Goal: Task Accomplishment & Management: Use online tool/utility

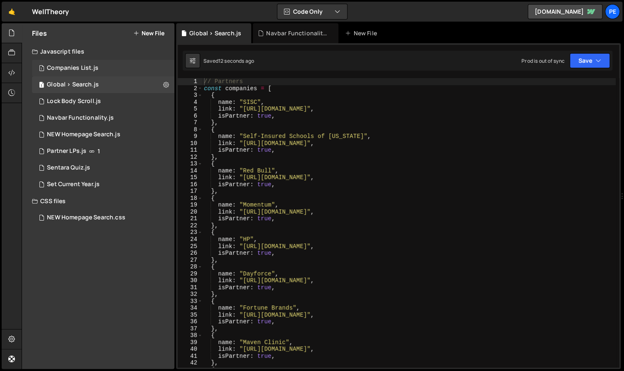
click at [105, 67] on div "1 Companies List.js 0" at bounding box center [103, 68] width 142 height 17
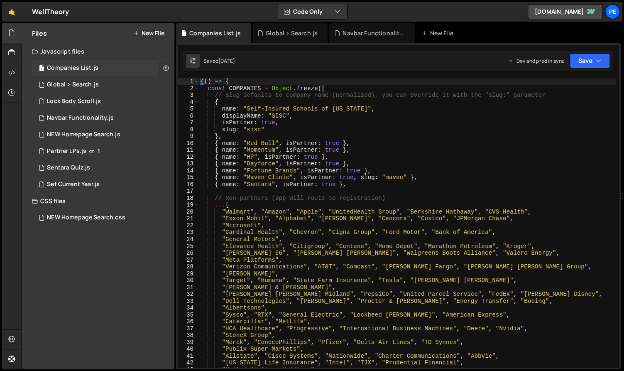
click at [173, 68] on button at bounding box center [166, 68] width 15 height 15
type input "Companies List"
radio input "true"
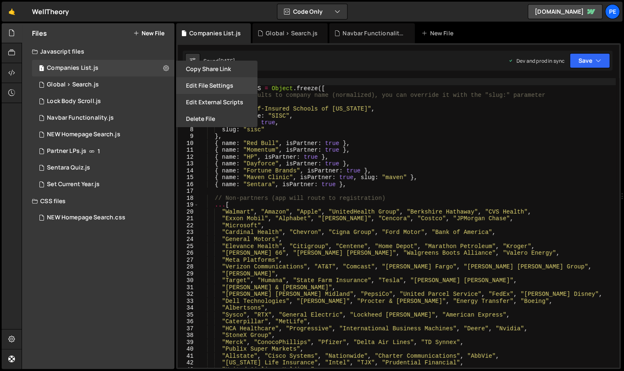
click at [217, 85] on button "Edit File Settings" at bounding box center [216, 85] width 81 height 17
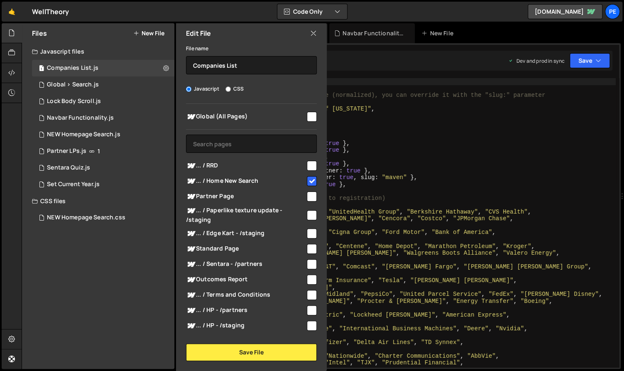
click at [308, 177] on input "checkbox" at bounding box center [312, 181] width 10 height 10
checkbox input "false"
click at [310, 110] on div at bounding box center [311, 115] width 11 height 11
click at [308, 112] on input "checkbox" at bounding box center [312, 117] width 10 height 10
checkbox input "true"
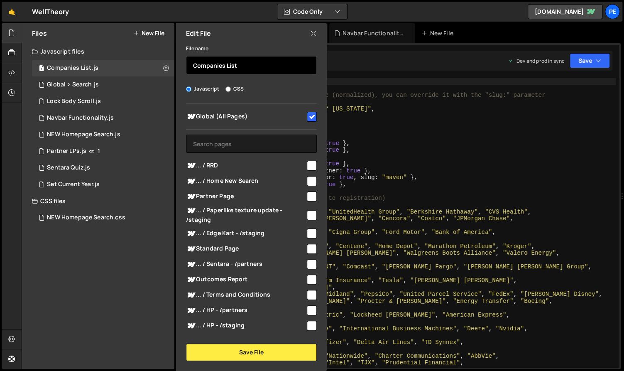
click at [252, 66] on input "Companies List" at bounding box center [251, 65] width 131 height 18
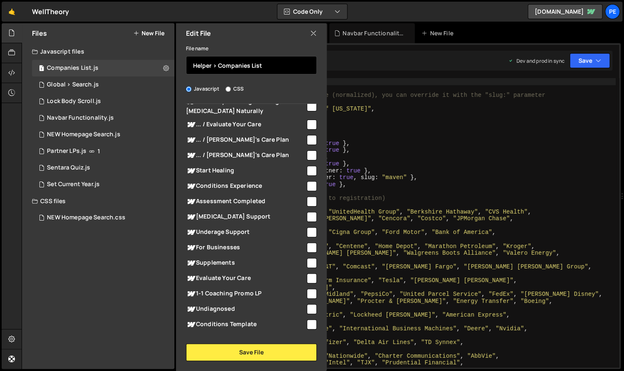
scroll to position [1949, 0]
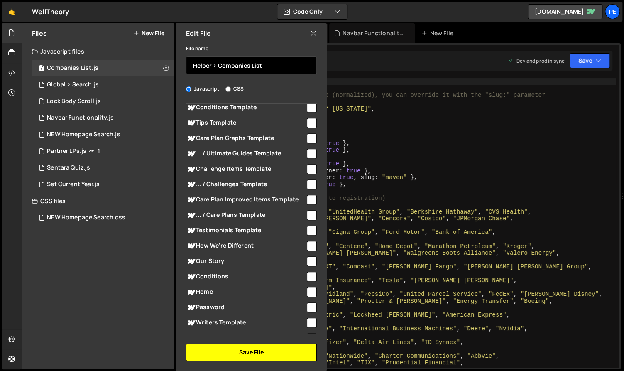
type input "Helper > Companies List"
click at [240, 354] on button "Save File" at bounding box center [251, 351] width 131 height 17
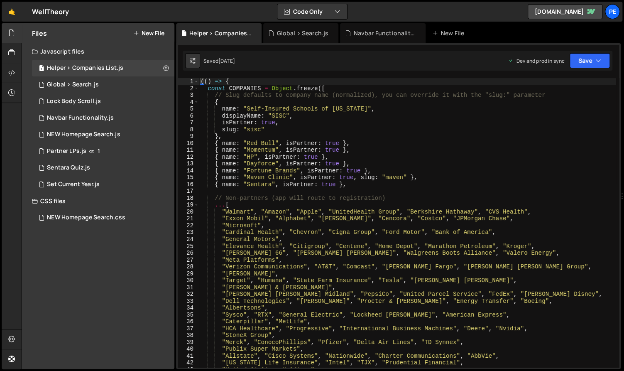
type textarea ""General Motors","
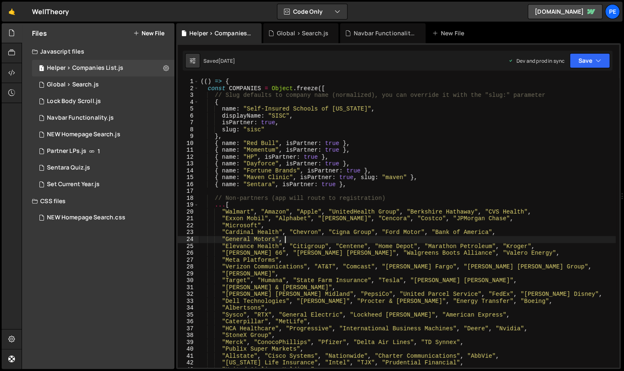
click at [355, 242] on div "(( ) => { const COMPANIES = Object . freeze ([ // Slug defaults to company name…" at bounding box center [407, 229] width 417 height 303
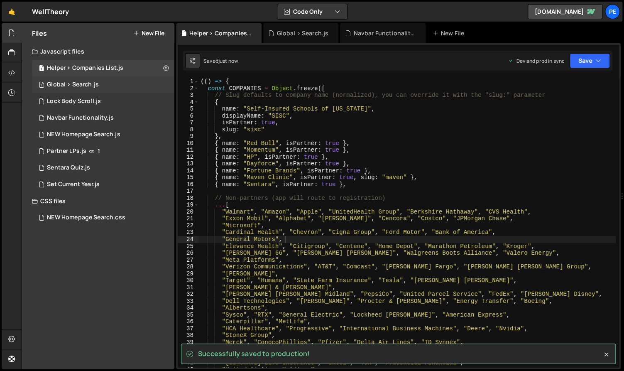
click at [116, 86] on div "1 Global > Search.js 0" at bounding box center [103, 84] width 142 height 17
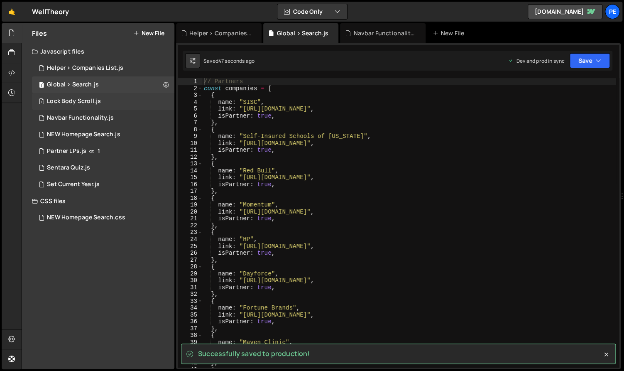
click at [122, 103] on div "1 Lock Body Scroll.js 0" at bounding box center [103, 101] width 142 height 17
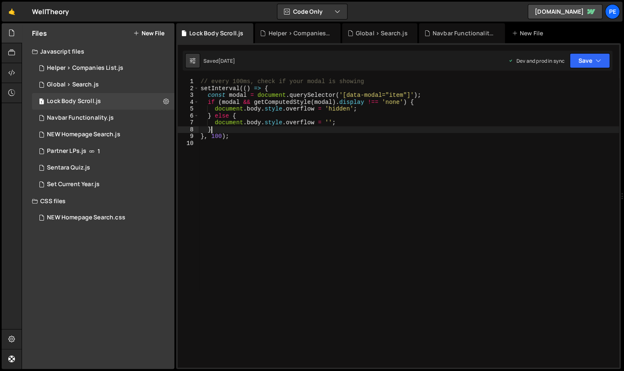
click at [323, 131] on div "// every 100ms, check if your modal is showing setInterval (( ) => { const moda…" at bounding box center [409, 229] width 420 height 303
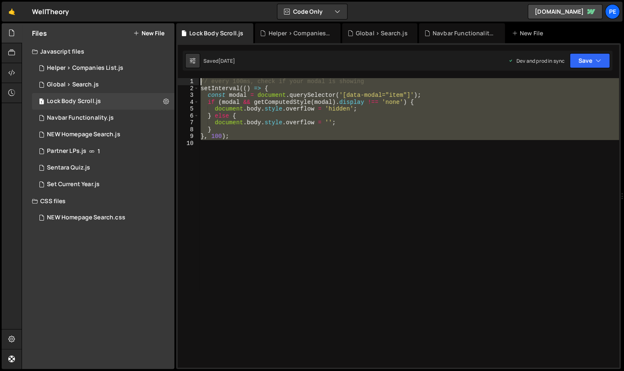
drag, startPoint x: 279, startPoint y: 160, endPoint x: 188, endPoint y: 78, distance: 123.2
click at [188, 78] on div "} 1 2 3 4 5 6 7 8 9 10 // every 100ms, check if your modal is showing setInterv…" at bounding box center [398, 222] width 441 height 289
type textarea "// every 100ms, check if your modal is showing setInterval(() => {"
click at [280, 176] on div "// every 100ms, check if your modal is showing setInterval (( ) => { const moda…" at bounding box center [409, 222] width 420 height 289
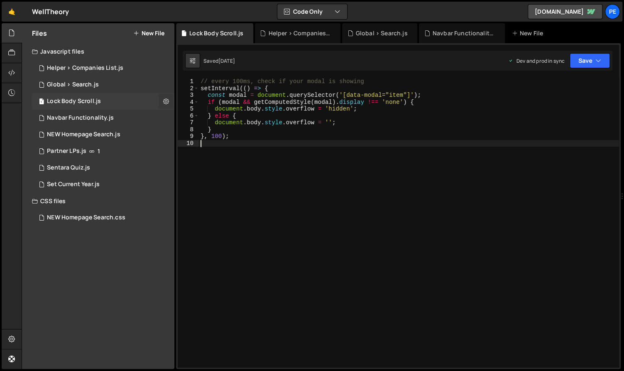
click at [169, 100] on button at bounding box center [166, 101] width 15 height 15
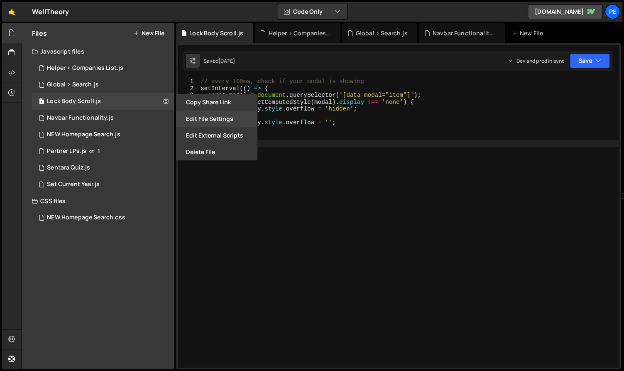
click at [212, 114] on button "Edit File Settings" at bounding box center [216, 118] width 81 height 17
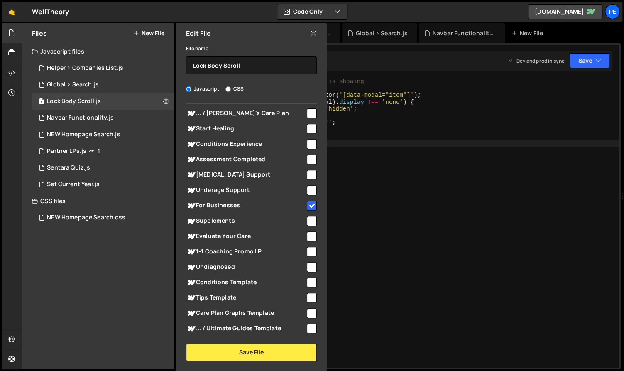
scroll to position [1770, 0]
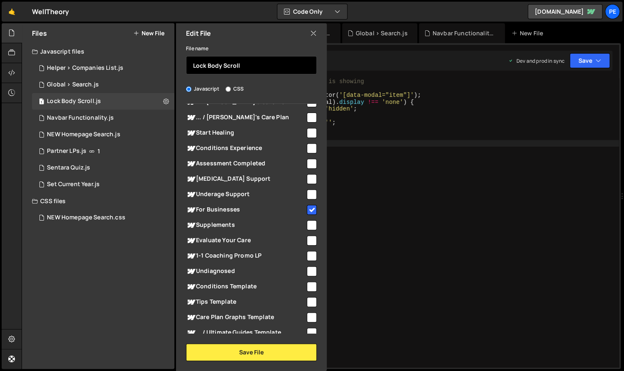
click at [288, 65] on input "Lock Body Scroll" at bounding box center [251, 65] width 131 height 18
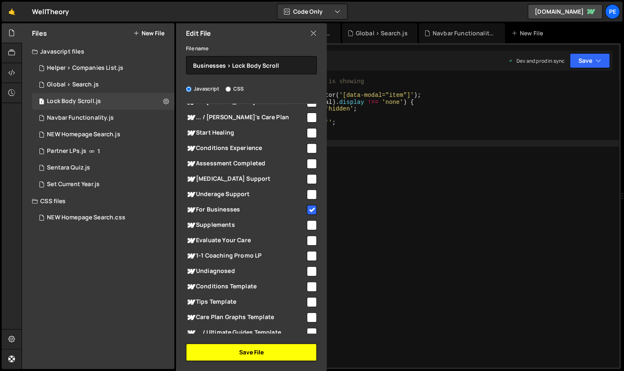
click at [254, 354] on button "Save File" at bounding box center [251, 351] width 131 height 17
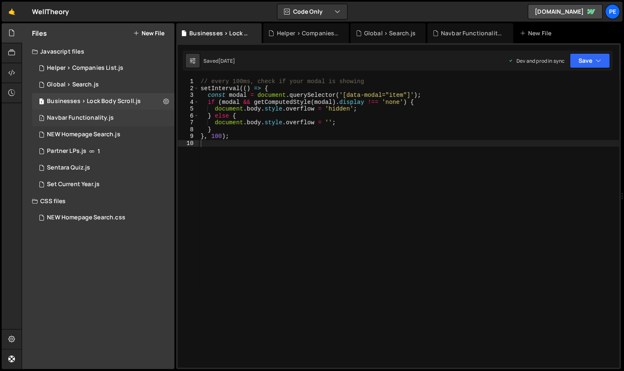
click at [109, 110] on div "1 Navbar Functionality.js 0" at bounding box center [103, 118] width 142 height 17
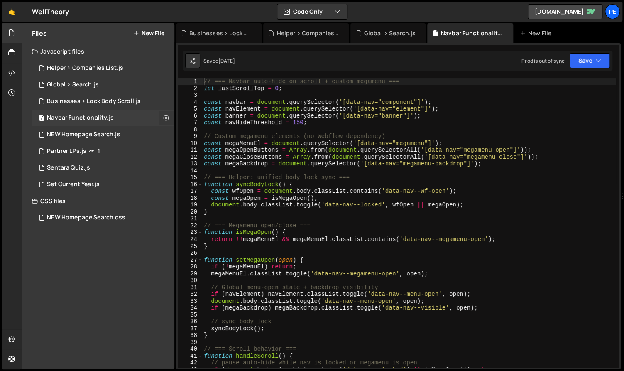
click at [167, 114] on icon at bounding box center [166, 118] width 6 height 8
type input "Navbar Functionality"
radio input "true"
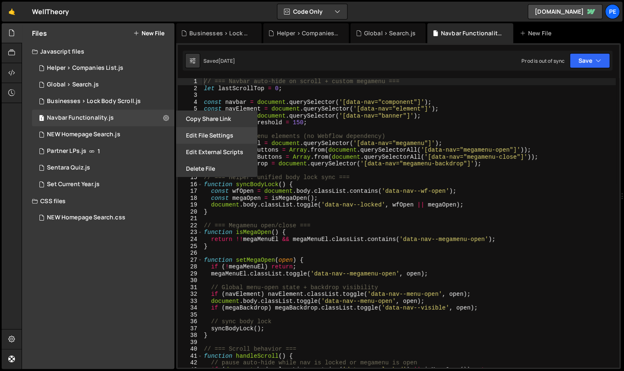
click at [208, 130] on button "Edit File Settings" at bounding box center [216, 135] width 81 height 17
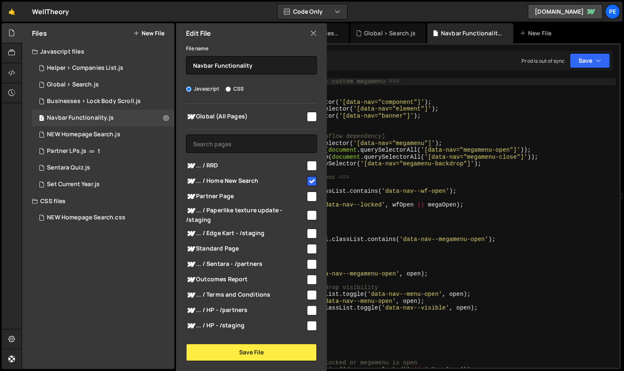
scroll to position [0, 0]
click at [307, 179] on input "checkbox" at bounding box center [312, 181] width 10 height 10
checkbox input "false"
click at [309, 117] on input "checkbox" at bounding box center [312, 117] width 10 height 10
checkbox input "true"
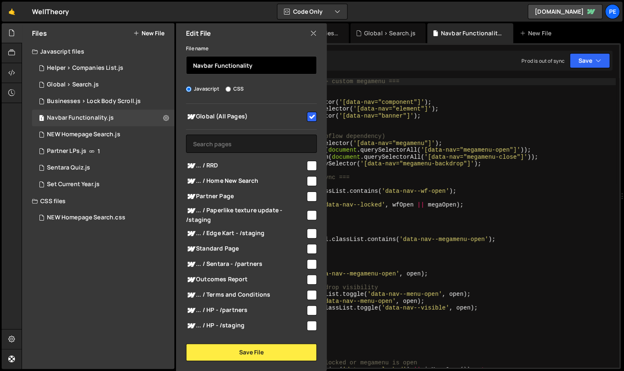
click at [271, 66] on input "Navbar Functionality" at bounding box center [251, 65] width 131 height 18
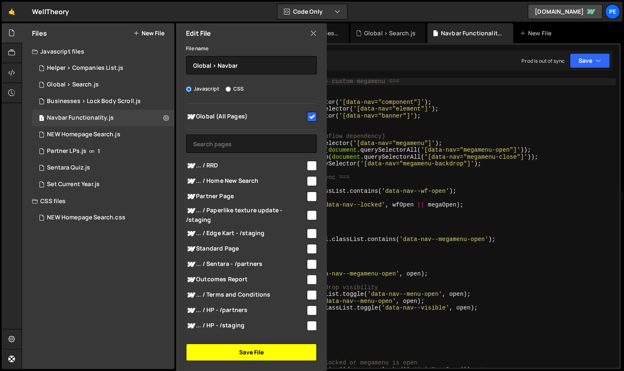
click at [290, 350] on button "Save File" at bounding box center [251, 351] width 131 height 17
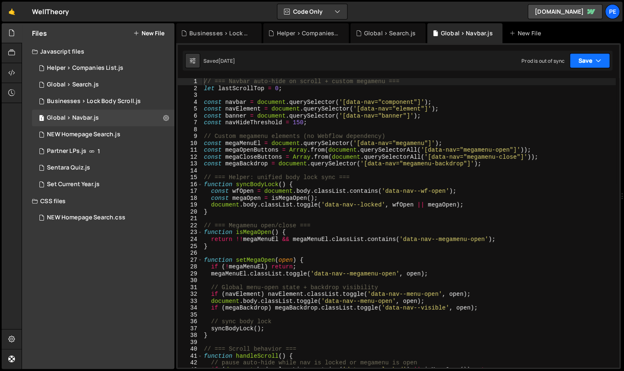
click at [600, 62] on icon "button" at bounding box center [598, 60] width 6 height 8
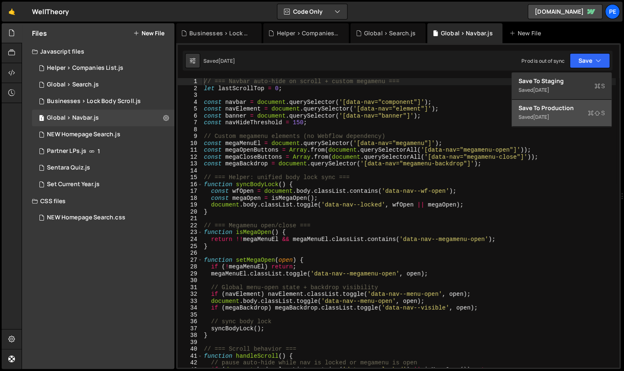
click at [578, 107] on div "Save to Production S" at bounding box center [562, 108] width 86 height 8
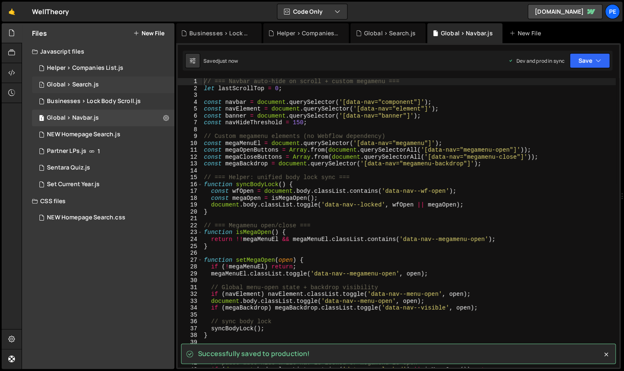
click at [111, 80] on div "1 Global > Search.js 0" at bounding box center [103, 84] width 142 height 17
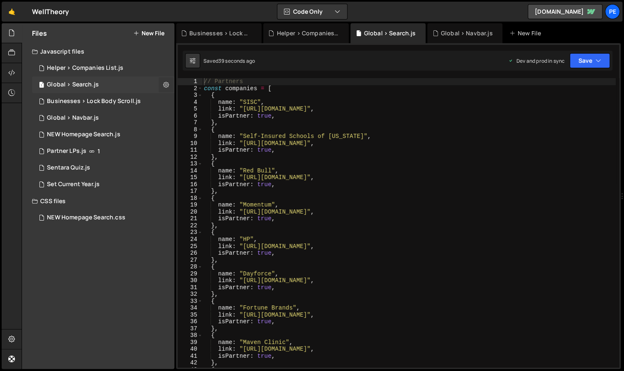
click at [167, 84] on icon at bounding box center [166, 85] width 6 height 8
type input "Global > Search"
radio input "true"
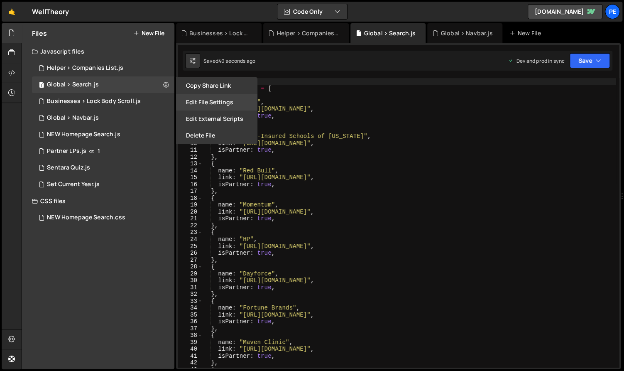
click at [224, 100] on button "Edit File Settings" at bounding box center [216, 102] width 81 height 17
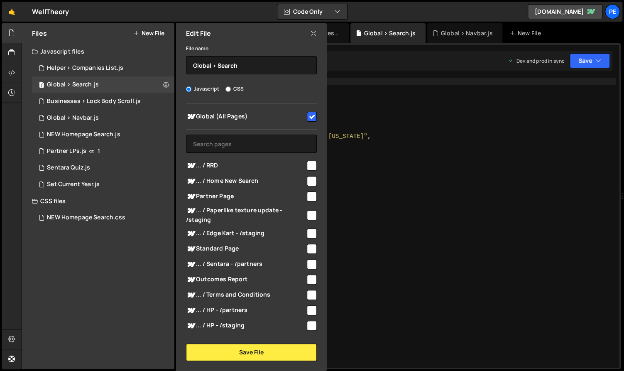
click at [307, 115] on input "checkbox" at bounding box center [312, 117] width 10 height 10
checkbox input "false"
click at [200, 64] on input "Global > Search" at bounding box center [251, 65] width 131 height 18
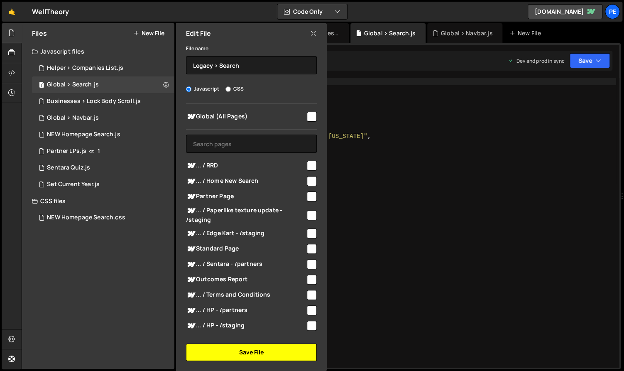
click at [243, 348] on button "Save File" at bounding box center [251, 351] width 131 height 17
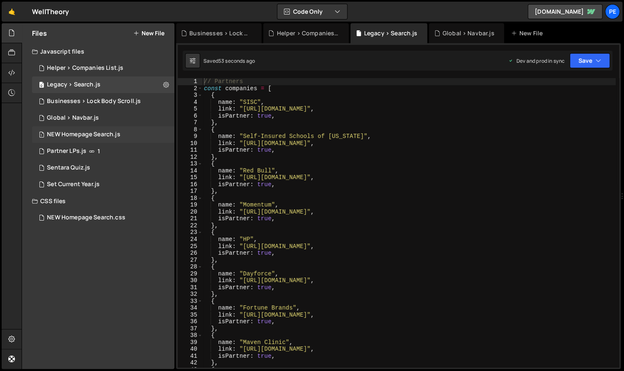
click at [169, 133] on div "1 NEW Homepage Search.js 0" at bounding box center [103, 134] width 142 height 17
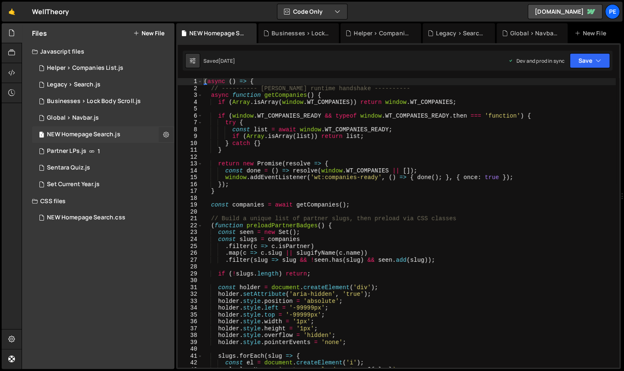
click at [166, 133] on icon at bounding box center [166, 134] width 6 height 8
type input "NEW Homepage Search"
radio input "true"
checkbox input "true"
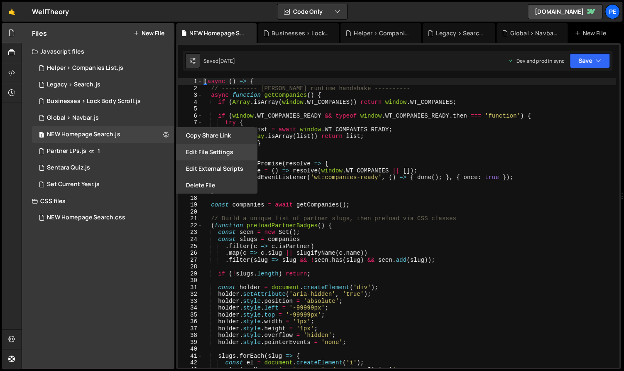
click at [211, 152] on button "Edit File Settings" at bounding box center [216, 152] width 81 height 17
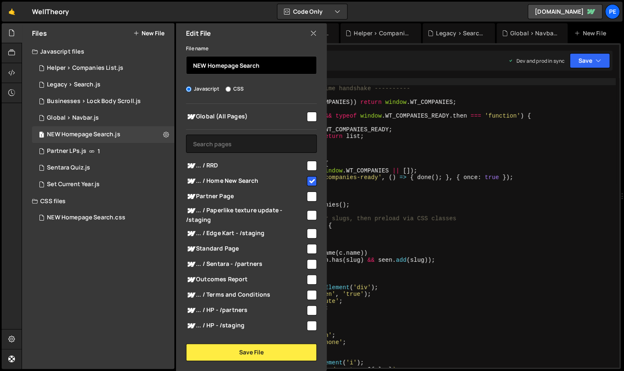
click at [207, 64] on input "NEW Homepage Search" at bounding box center [251, 65] width 131 height 18
type input "Global > Search"
click at [309, 178] on input "checkbox" at bounding box center [312, 181] width 10 height 10
checkbox input "false"
click at [306, 122] on div "Global (All Pages)" at bounding box center [251, 116] width 131 height 15
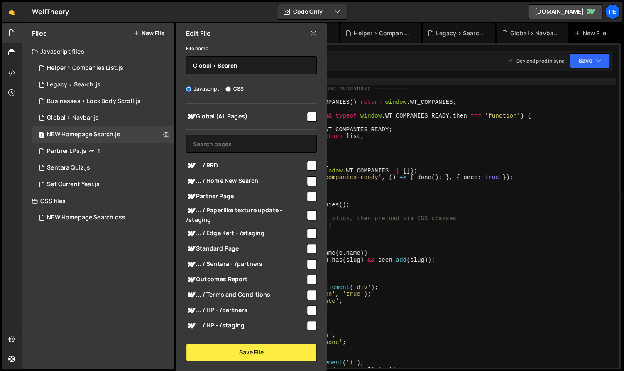
click at [309, 117] on input "checkbox" at bounding box center [312, 117] width 10 height 10
checkbox input "true"
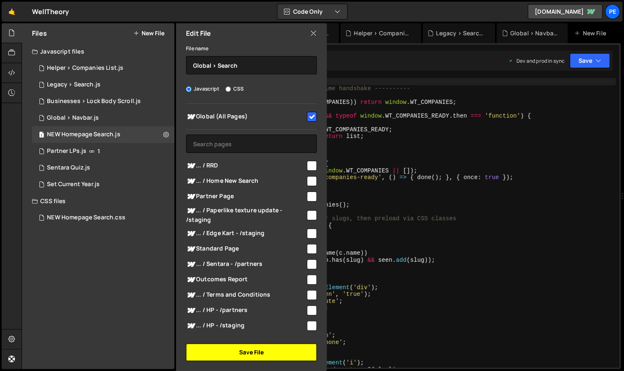
click at [268, 351] on button "Save File" at bounding box center [251, 351] width 131 height 17
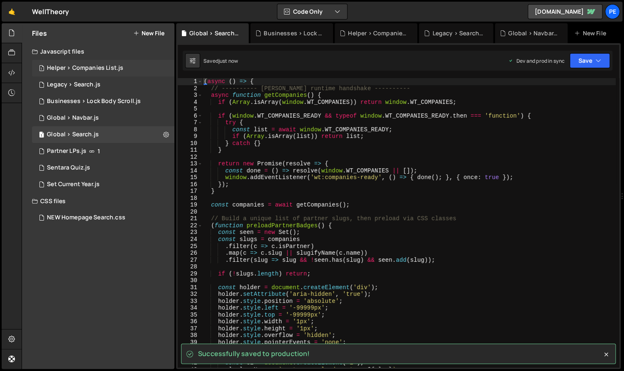
click at [110, 75] on div "1 Helper > Companies List.js 0" at bounding box center [103, 68] width 142 height 17
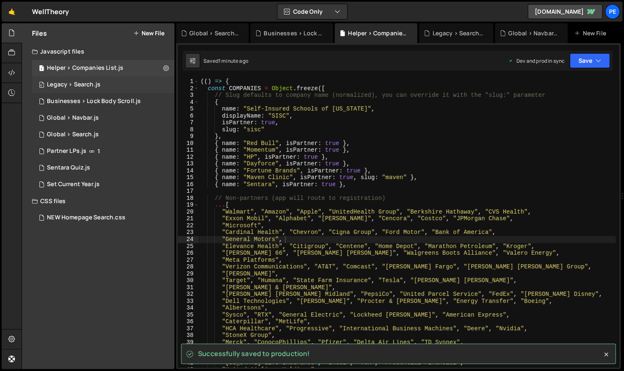
click at [116, 84] on div "0 Legacy > Search.js 0" at bounding box center [103, 84] width 142 height 17
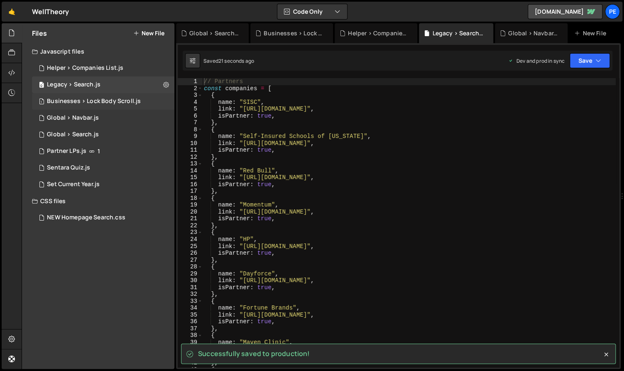
click at [113, 105] on div "1 Businesses > Lock Body Scroll.js 0" at bounding box center [103, 101] width 142 height 17
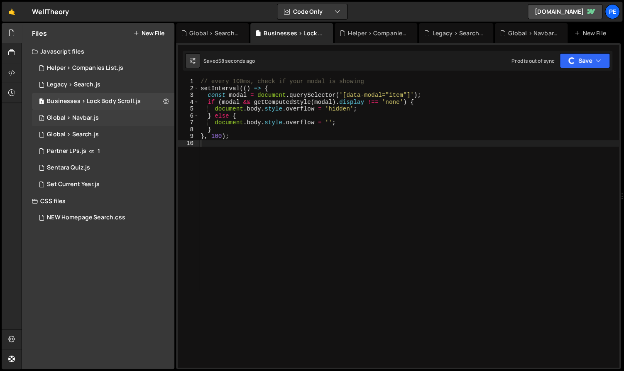
click at [131, 122] on div "1 Global > Navbar.js 0" at bounding box center [103, 118] width 142 height 17
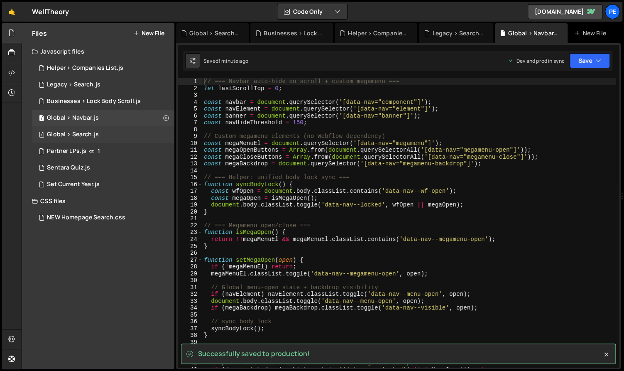
click at [117, 129] on div "1 Global > Search.js 0" at bounding box center [103, 134] width 142 height 17
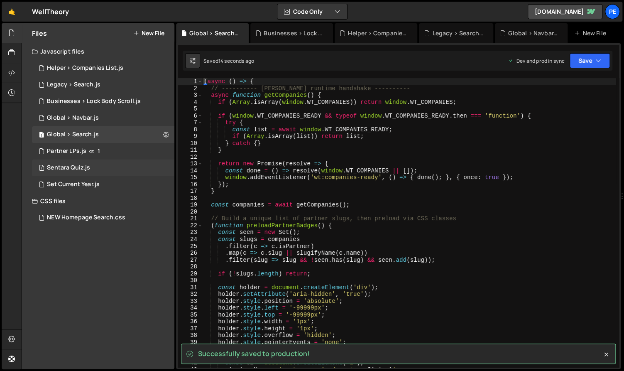
click at [96, 166] on div "1 Sentara Quiz.js 0" at bounding box center [103, 167] width 142 height 17
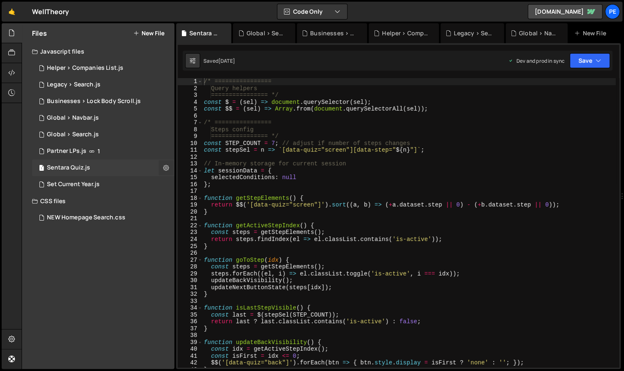
click at [167, 166] on icon at bounding box center [166, 168] width 6 height 8
type input "Sentara Quiz"
radio input "true"
checkbox input "true"
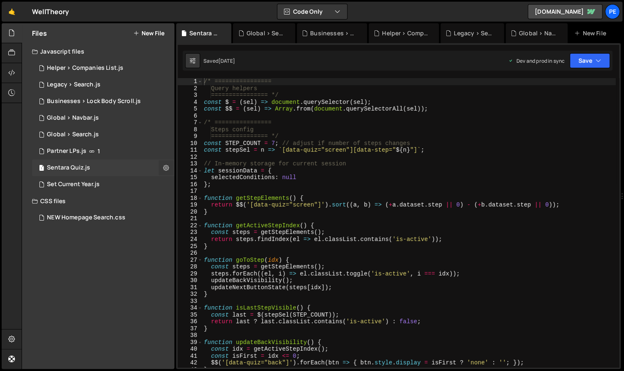
checkbox input "true"
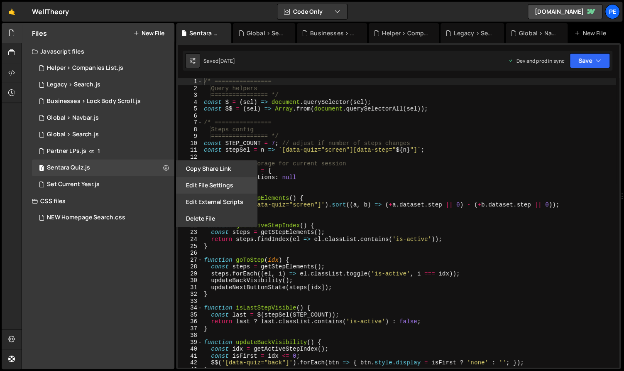
click at [205, 185] on button "Edit File Settings" at bounding box center [216, 185] width 81 height 17
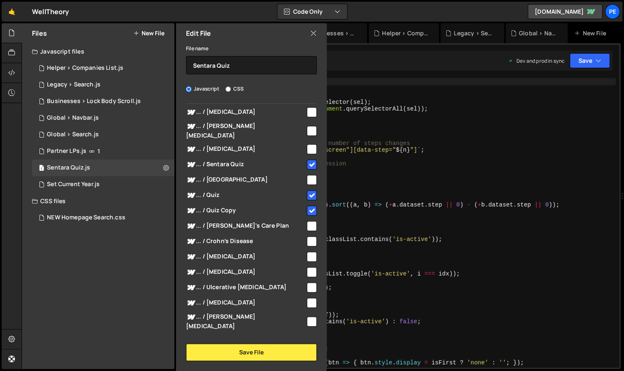
scroll to position [284, 0]
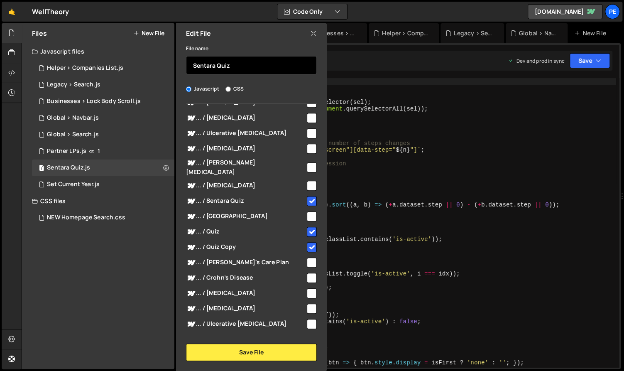
drag, startPoint x: 215, startPoint y: 65, endPoint x: 237, endPoint y: 63, distance: 22.1
click at [216, 65] on input "Sentara Quiz" at bounding box center [251, 65] width 131 height 18
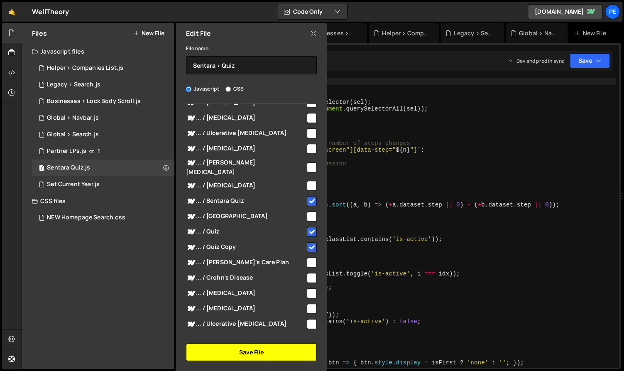
click at [213, 355] on button "Save File" at bounding box center [251, 351] width 131 height 17
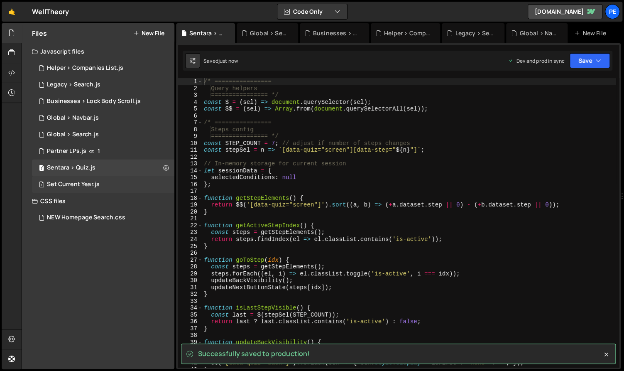
click at [165, 184] on div "1 Set Current Year.js 0" at bounding box center [103, 184] width 142 height 17
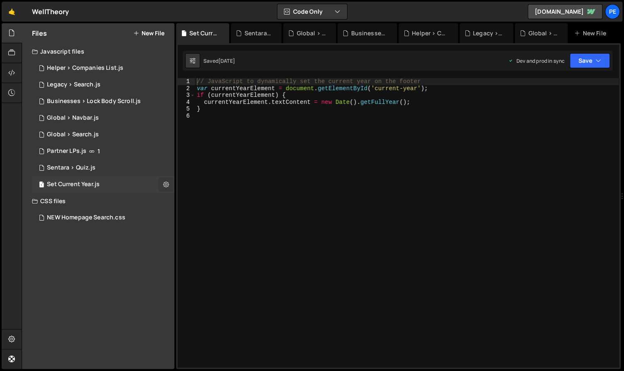
click at [167, 183] on icon at bounding box center [166, 184] width 6 height 8
type input "Set Current Year"
radio input "true"
checkbox input "true"
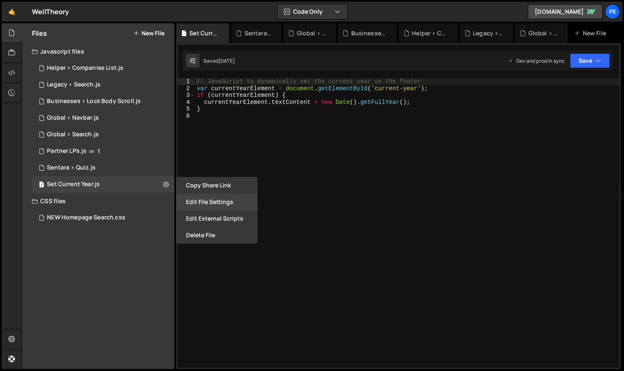
click at [201, 197] on button "Edit File Settings" at bounding box center [216, 201] width 81 height 17
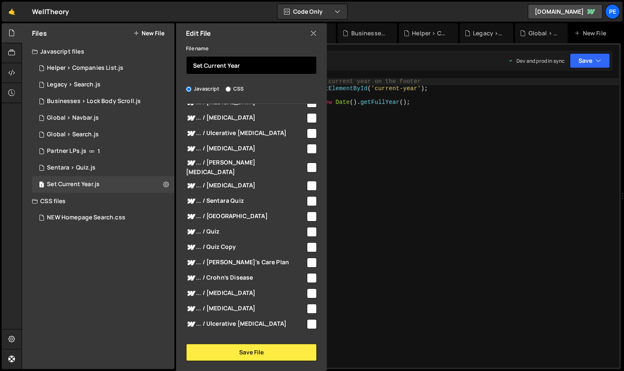
click at [189, 61] on input "Set Current Year" at bounding box center [251, 65] width 131 height 18
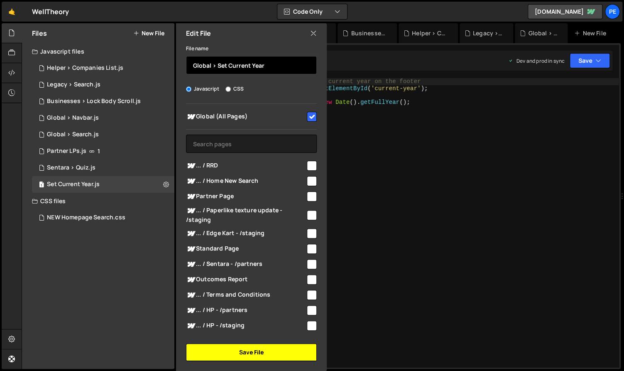
scroll to position [0, 0]
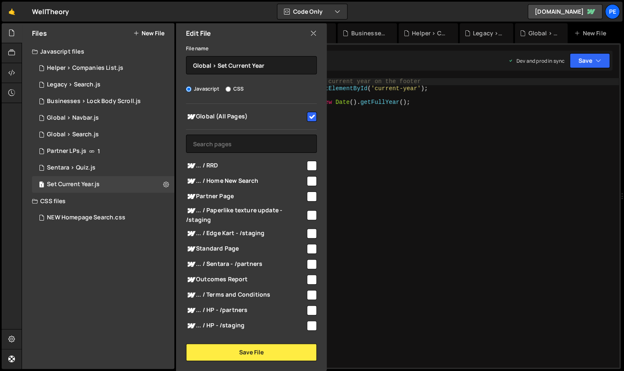
click at [245, 360] on div "Edit File File name Global > Set Current Year Javascript CSS Global (All Pages)…" at bounding box center [250, 197] width 152 height 348
click at [246, 358] on button "Save File" at bounding box center [251, 351] width 131 height 17
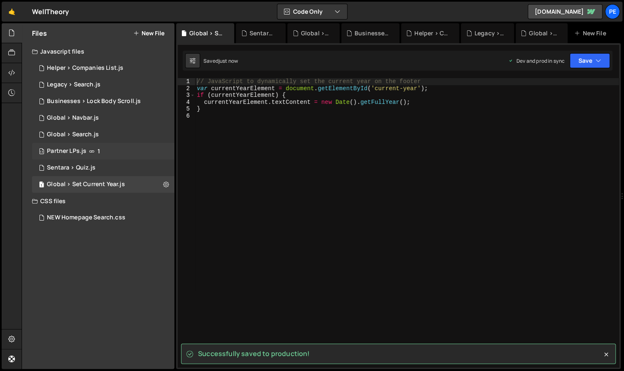
click at [149, 149] on div "13 Partner LPs.js 1" at bounding box center [103, 151] width 142 height 17
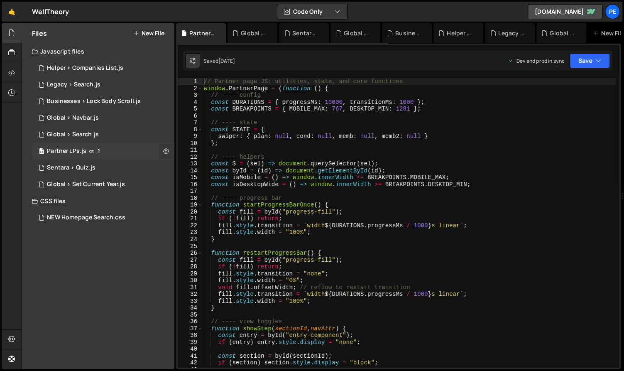
click at [168, 147] on icon at bounding box center [166, 151] width 6 height 8
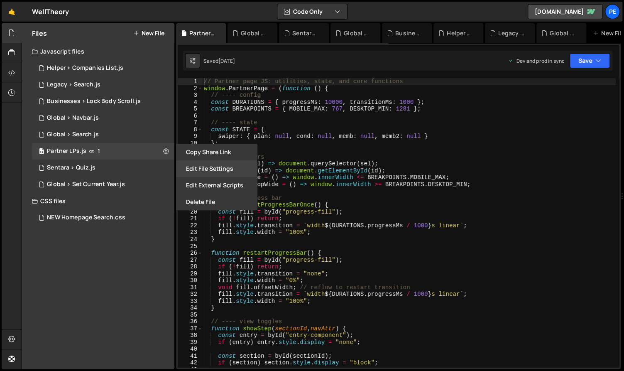
click at [203, 166] on button "Edit File Settings" at bounding box center [216, 168] width 81 height 17
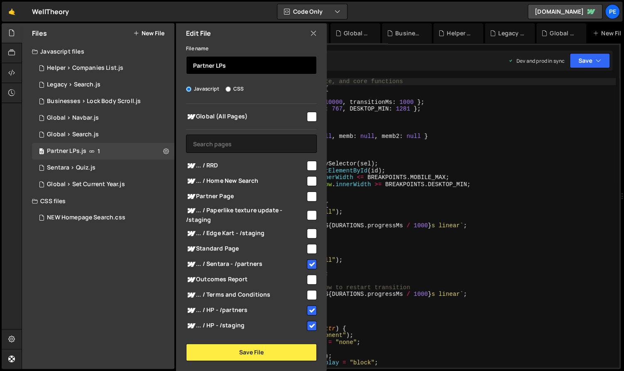
click at [214, 63] on input "Partner LPs" at bounding box center [251, 65] width 131 height 18
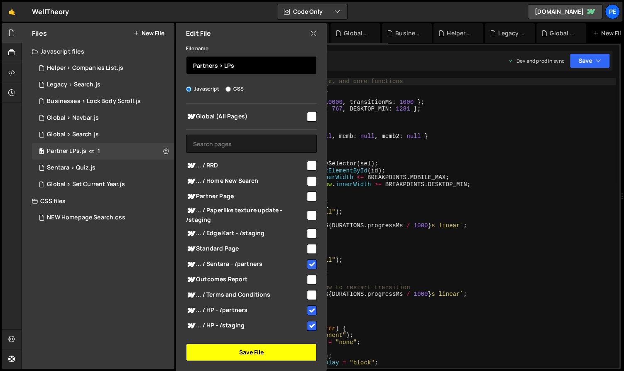
type input "Partners > LPs"
click at [271, 349] on button "Save File" at bounding box center [251, 351] width 131 height 17
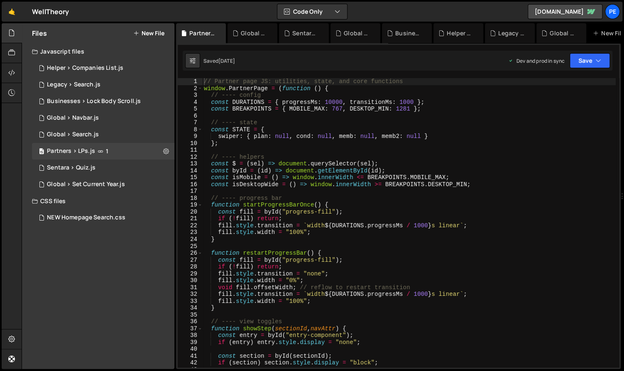
type textarea "const $ = (sel) => document.querySelector(sel);"
click at [386, 167] on div "// Partner page JS: utilities, state, and core functions window . PartnerPage =…" at bounding box center [409, 229] width 414 height 303
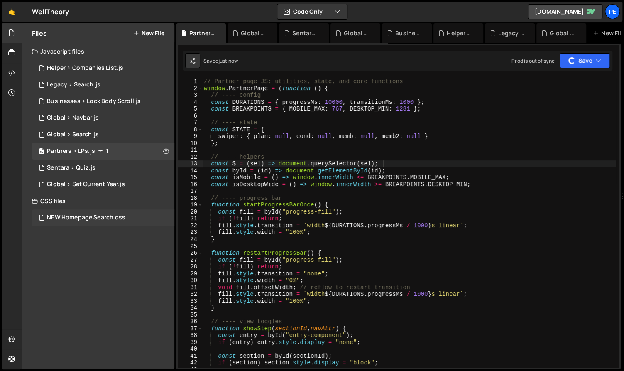
click at [166, 215] on div "NEW Homepage Search.css 0" at bounding box center [103, 217] width 142 height 17
click at [164, 217] on icon at bounding box center [166, 217] width 6 height 8
type input "NEW Homepage Search"
radio input "false"
radio input "true"
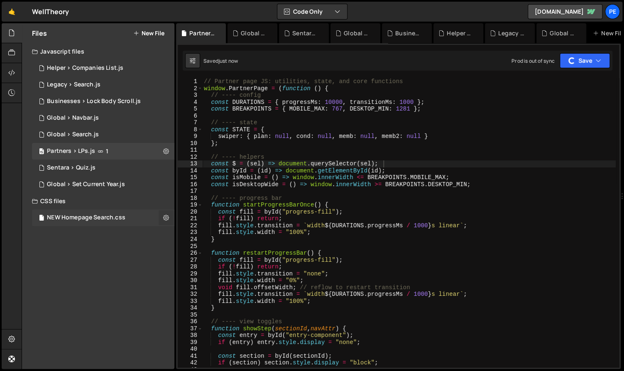
checkbox input "true"
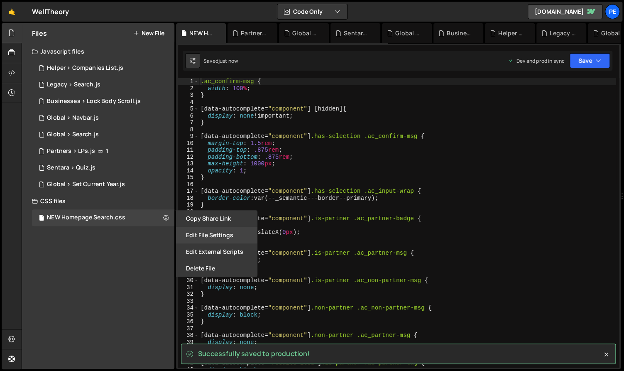
click at [203, 236] on button "Edit File Settings" at bounding box center [216, 235] width 81 height 17
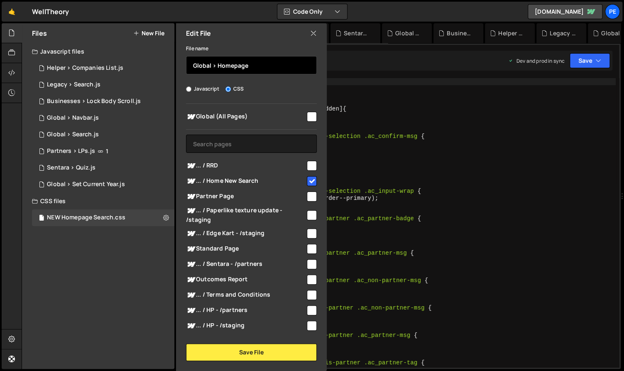
type input "Global > Homepage"
click at [308, 184] on input "checkbox" at bounding box center [312, 181] width 10 height 10
checkbox input "false"
click at [311, 112] on input "checkbox" at bounding box center [312, 117] width 10 height 10
checkbox input "true"
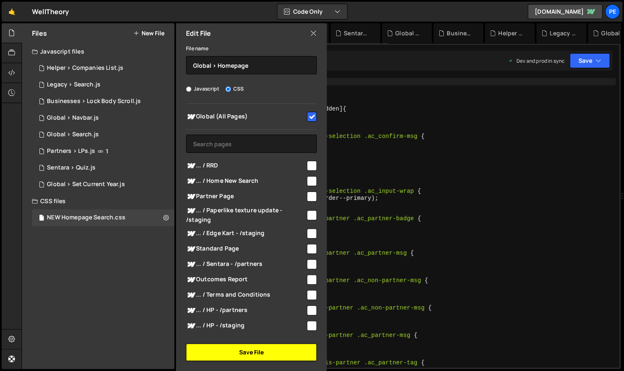
click at [252, 354] on button "Save File" at bounding box center [251, 351] width 131 height 17
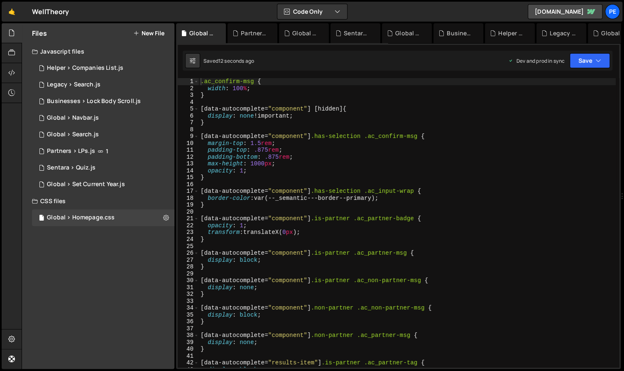
click at [385, 247] on div ".ac_confirm-msg { width : 100 % ; } [ data-autocomplete = " component " ] [ hid…" at bounding box center [407, 229] width 417 height 303
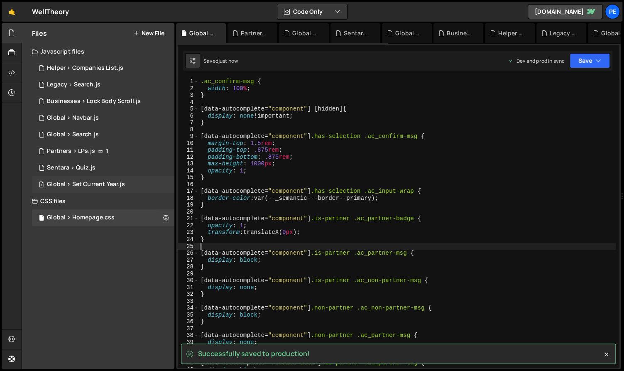
click at [110, 189] on div "1 Global > Set Current Year.js 0" at bounding box center [103, 184] width 142 height 17
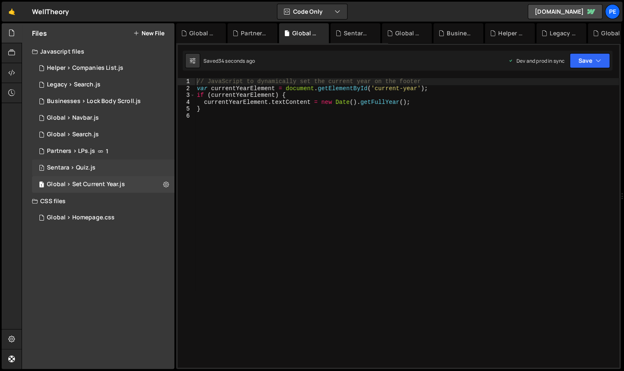
click at [114, 166] on div "7 Sentara > Quiz.js 0" at bounding box center [103, 167] width 142 height 17
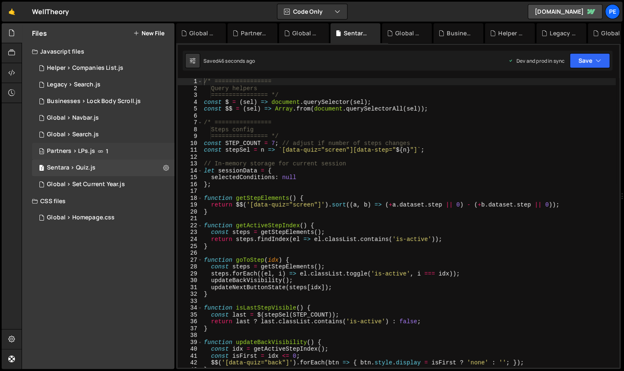
click at [120, 144] on div "15 Partners > LPs.js 1" at bounding box center [103, 151] width 142 height 17
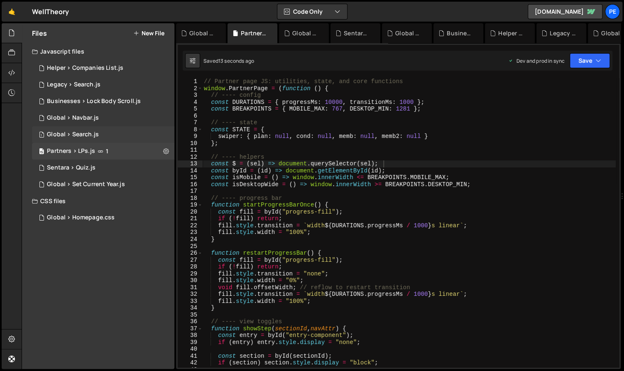
click at [121, 132] on div "1 Global > Search.js 0" at bounding box center [103, 134] width 142 height 17
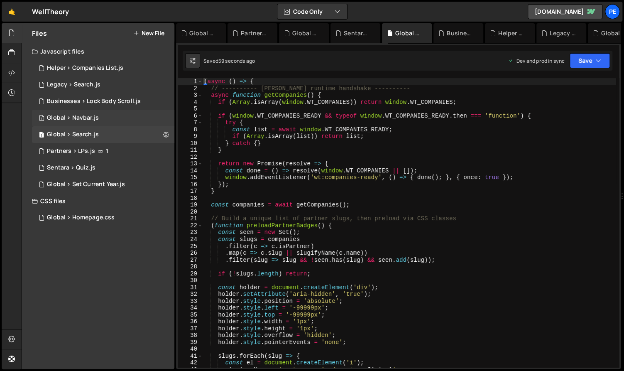
click at [120, 115] on div "1 Global > Navbar.js 0" at bounding box center [103, 118] width 142 height 17
click at [120, 99] on div "Businesses > Lock Body Scroll.js" at bounding box center [94, 101] width 94 height 7
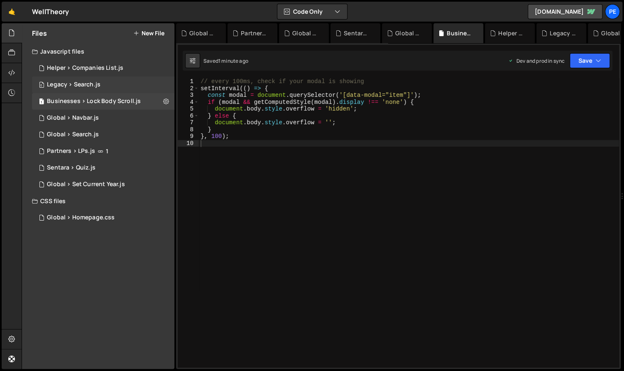
click at [118, 81] on div "0 Legacy > Search.js 0" at bounding box center [103, 84] width 142 height 17
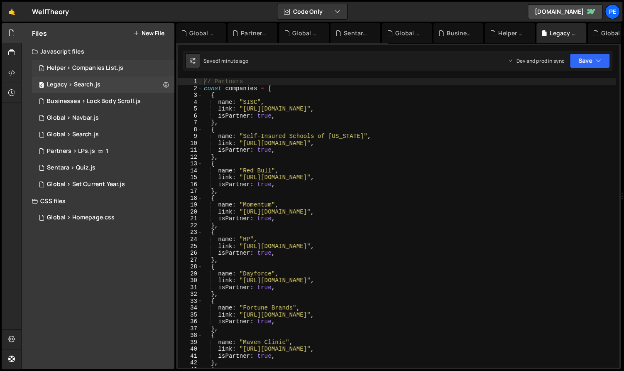
click at [120, 65] on div "Helper > Companies List.js" at bounding box center [85, 67] width 76 height 7
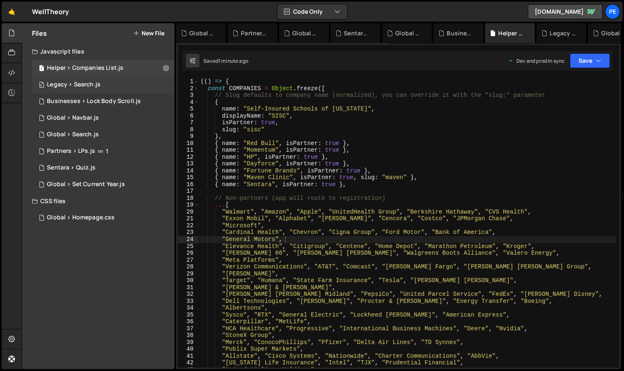
click at [139, 83] on div "0 Legacy > Search.js 0" at bounding box center [103, 84] width 142 height 17
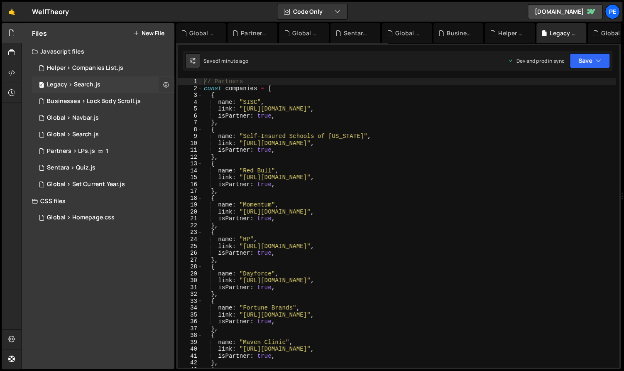
click at [166, 83] on icon at bounding box center [166, 85] width 6 height 8
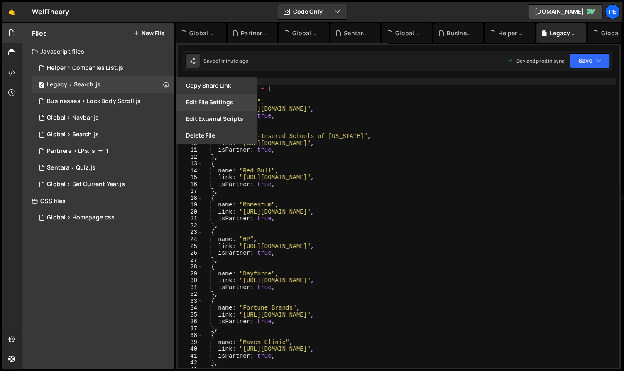
click at [202, 96] on button "Edit File Settings" at bounding box center [216, 102] width 81 height 17
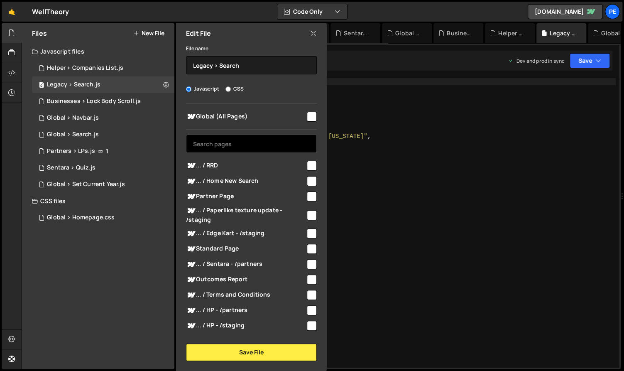
click at [255, 137] on input "text" at bounding box center [251, 144] width 131 height 18
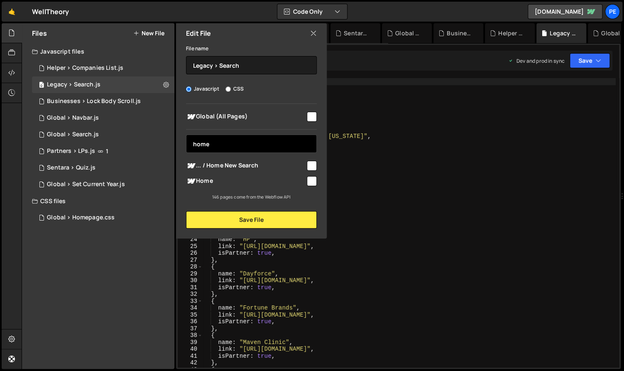
type input "home"
click at [283, 177] on span "Home" at bounding box center [246, 181] width 120 height 10
checkbox input "true"
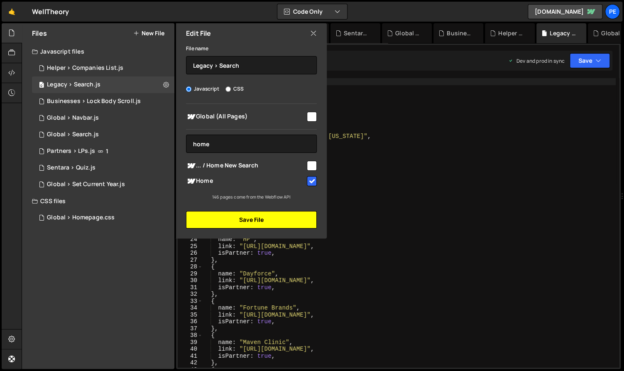
click at [284, 219] on button "Save File" at bounding box center [251, 219] width 131 height 17
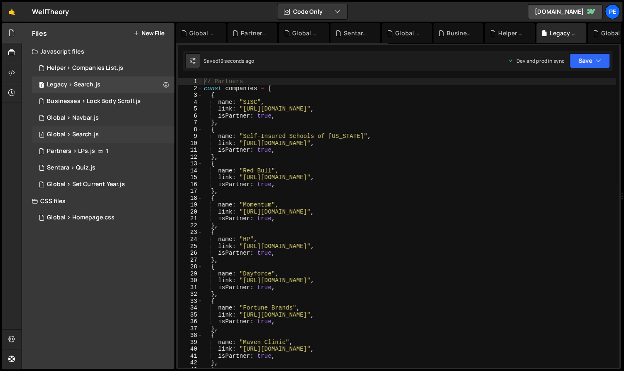
click at [126, 135] on div "1 Global > Search.js 0" at bounding box center [103, 134] width 142 height 17
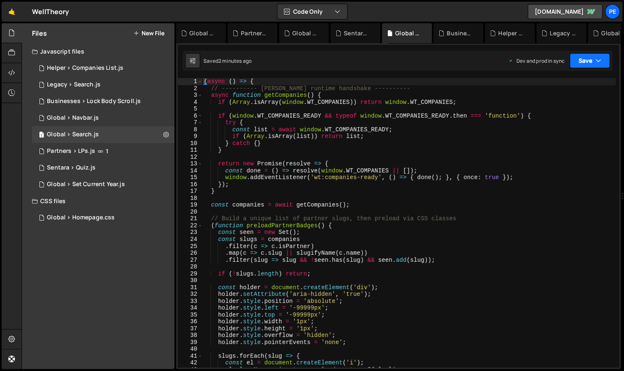
click at [592, 61] on button "Save" at bounding box center [590, 60] width 40 height 15
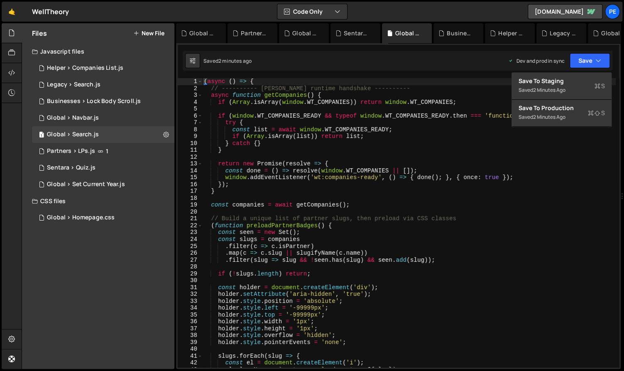
type textarea "});"
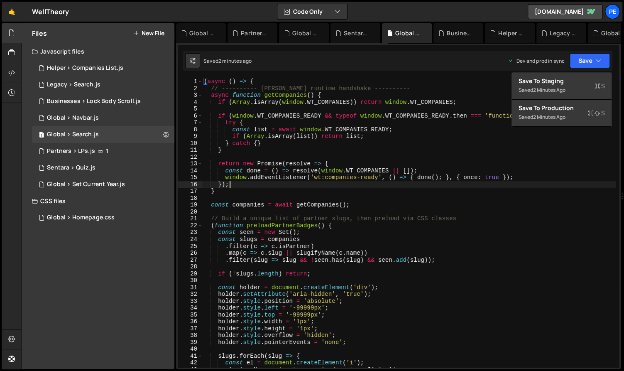
click at [547, 184] on div "( async ( ) => { // ---------- [PERSON_NAME] runtime handshake ---------- async…" at bounding box center [409, 229] width 414 height 303
